Goal: Connect with others: Connect with others

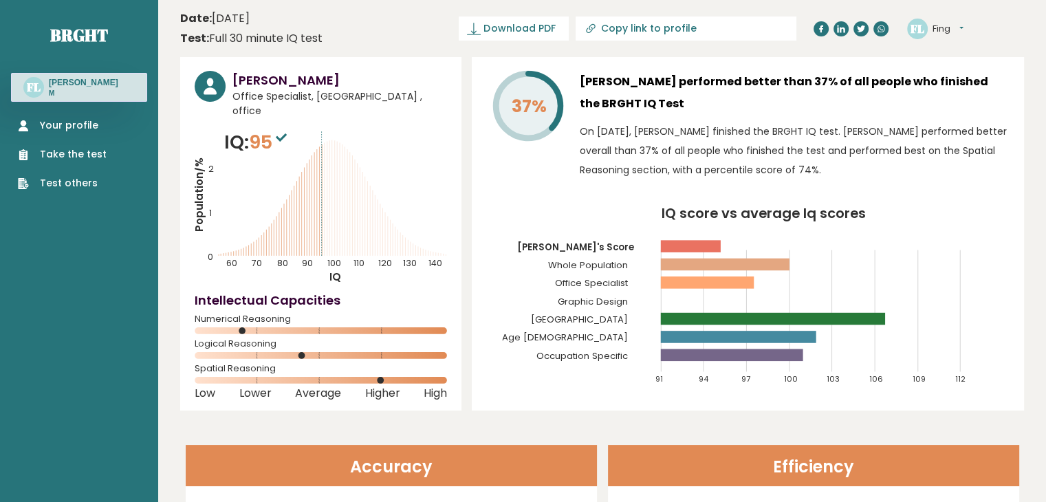
click at [955, 23] on button "Fing" at bounding box center [947, 29] width 31 height 14
